Goal: Obtain resource: Download file/media

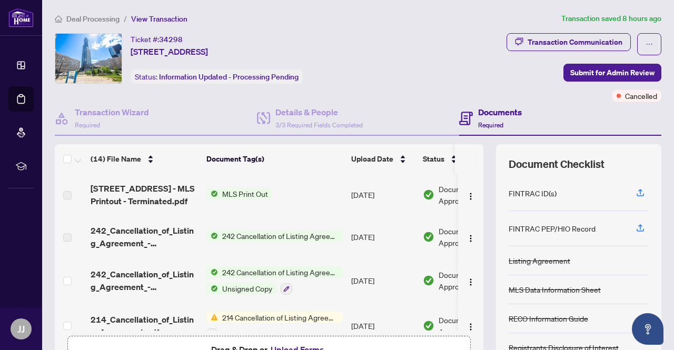
click at [238, 191] on span "MLS Print Out" at bounding box center [245, 194] width 54 height 12
click at [225, 229] on span "MLS Print Out" at bounding box center [220, 228] width 54 height 12
click at [225, 228] on span "MLS Print Out" at bounding box center [220, 228] width 54 height 12
click at [364, 64] on div "Ticket #: 34298 [STREET_ADDRESS] Status: Information Updated - Processing Pendi…" at bounding box center [229, 58] width 348 height 51
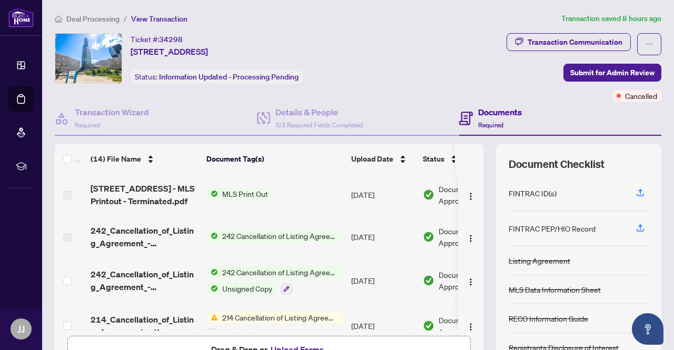
click at [233, 194] on span "MLS Print Out" at bounding box center [245, 194] width 54 height 12
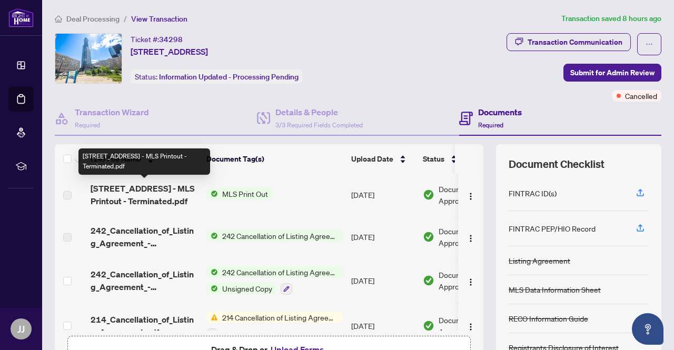
click at [165, 188] on span "[STREET_ADDRESS] - MLS Printout - Terminated.pdf" at bounding box center [144, 194] width 107 height 25
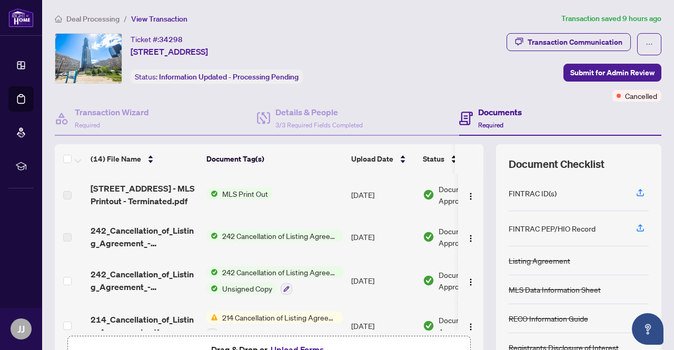
click at [251, 235] on span "242 Cancellation of Listing Agreement - Authority to Offer for Sale" at bounding box center [280, 236] width 125 height 12
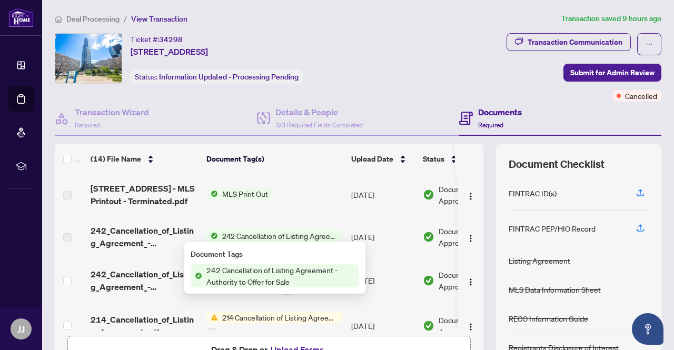
click at [260, 269] on span "242 Cancellation of Listing Agreement - Authority to Offer for Sale" at bounding box center [280, 275] width 157 height 23
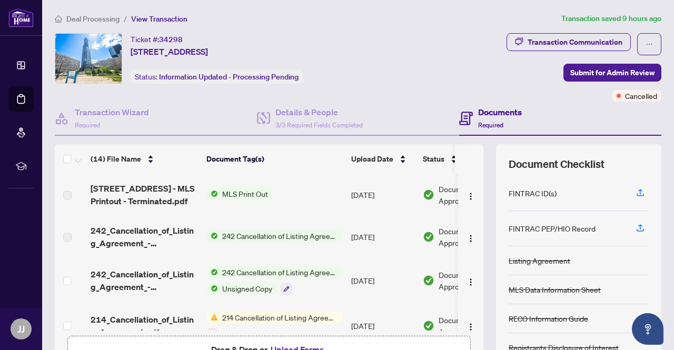
click at [273, 204] on td "MLS Print Out" at bounding box center [274, 195] width 145 height 42
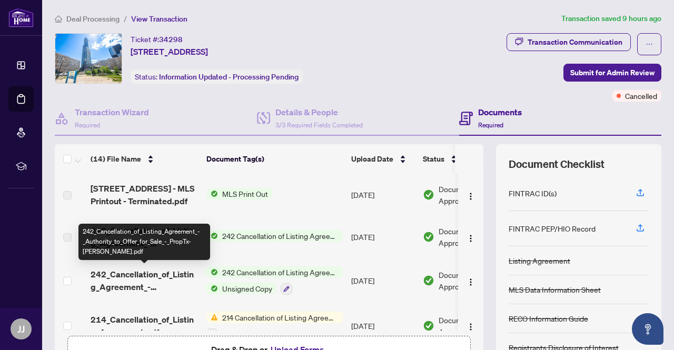
click at [113, 273] on span "242_Cancellation_of_Listing_Agreement_-_Authority_to_Offer_for_Sale_-_PropTx-[P…" at bounding box center [144, 280] width 107 height 25
